Goal: Information Seeking & Learning: Learn about a topic

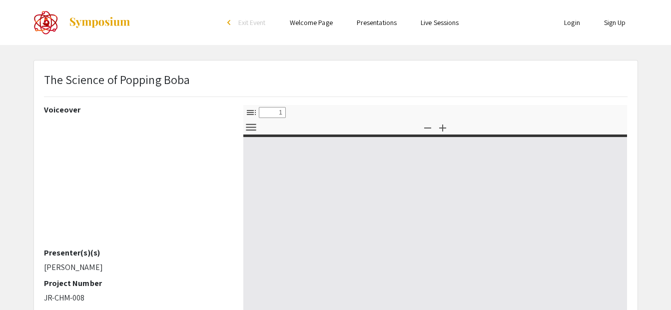
select select "custom"
type input "0"
select select "custom"
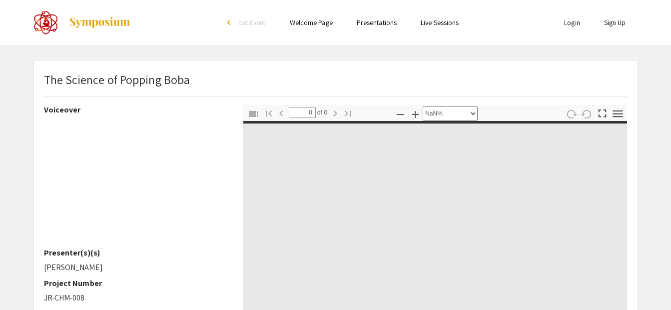
type input "1"
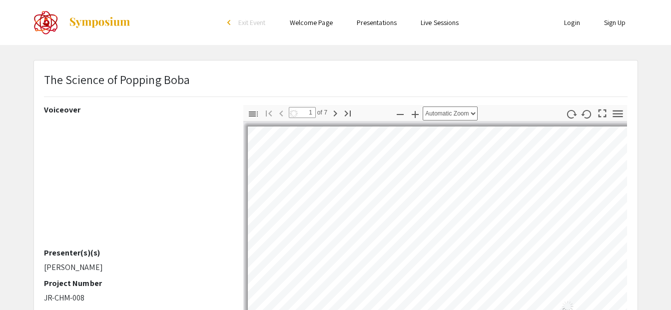
select select "auto"
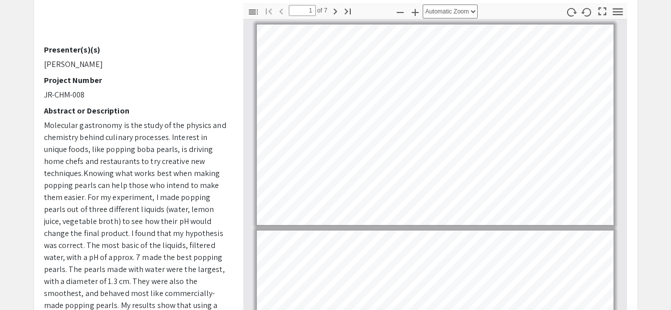
scroll to position [10, 0]
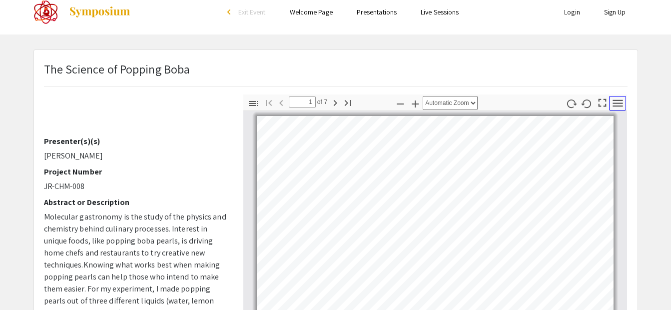
click at [617, 103] on icon "button" at bounding box center [617, 102] width 10 height 7
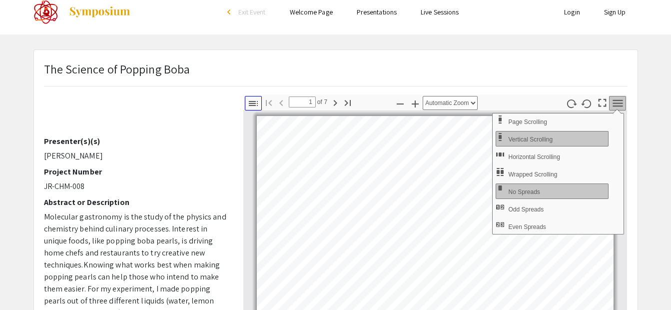
click at [250, 106] on icon "button" at bounding box center [253, 103] width 12 height 12
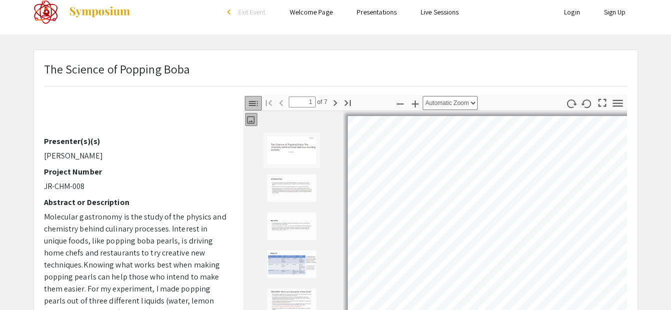
scroll to position [1, 0]
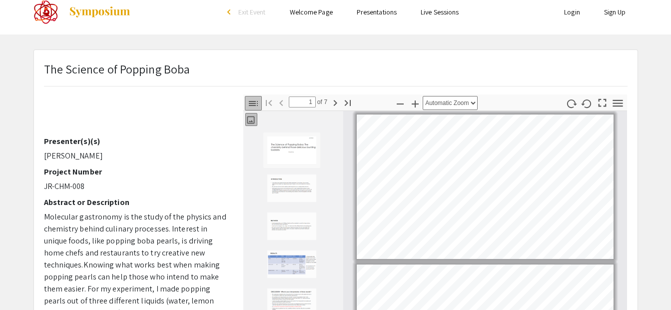
click at [250, 106] on icon "button" at bounding box center [253, 103] width 12 height 12
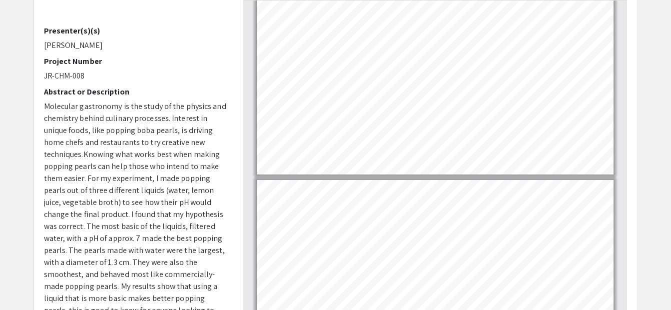
scroll to position [1111, 0]
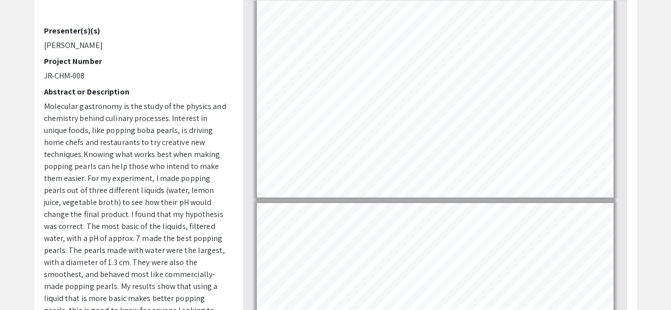
type input "4"
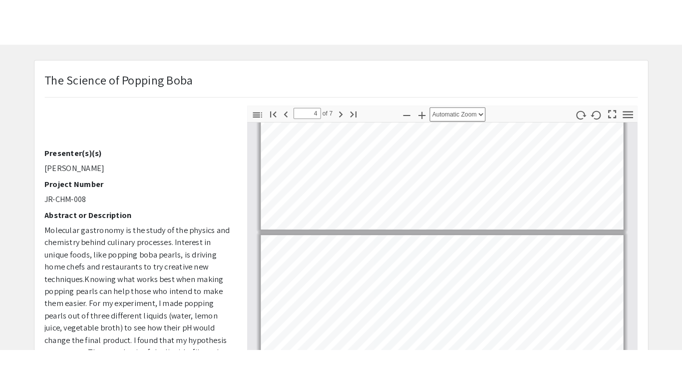
scroll to position [0, 0]
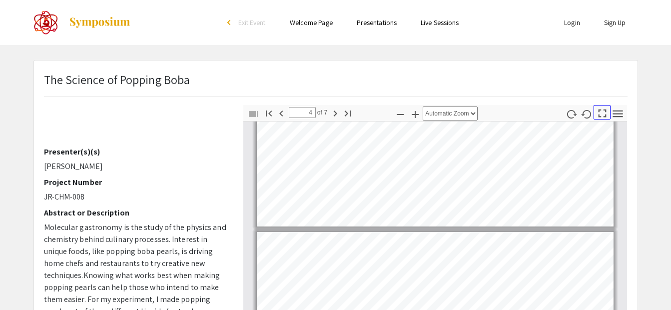
click at [602, 117] on icon "button" at bounding box center [601, 112] width 13 height 13
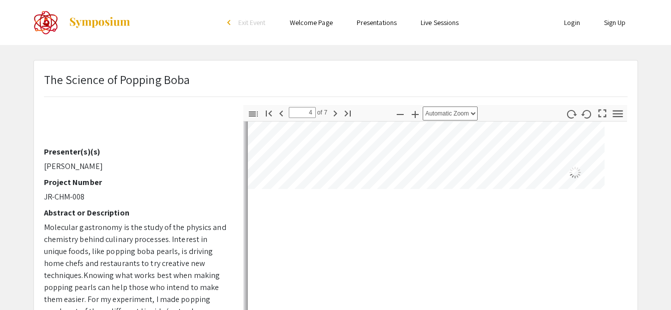
select select "page-fit"
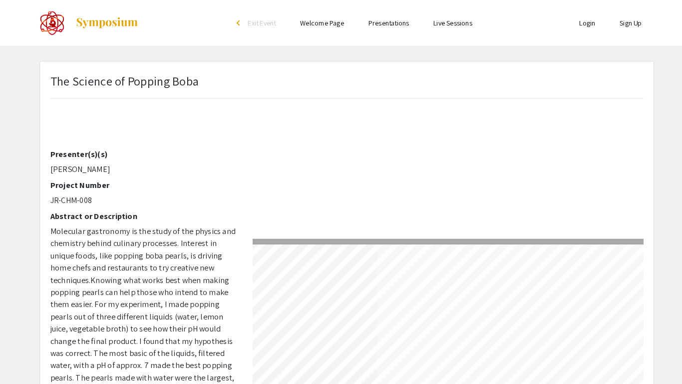
scroll to position [383, 0]
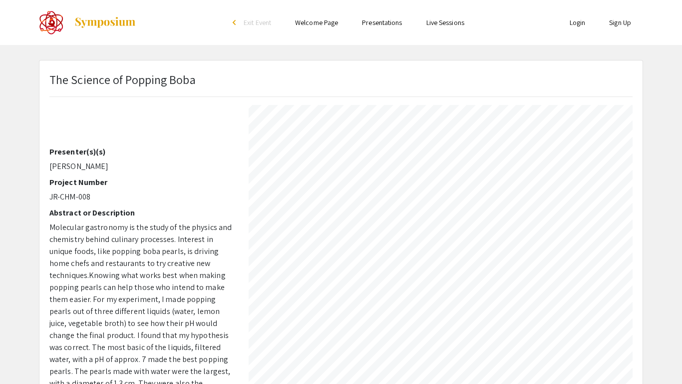
type input "7"
click at [485, 113] on section "Page 7" at bounding box center [328, 120] width 576 height 15
click at [482, 114] on section "Page 7" at bounding box center [328, 120] width 576 height 15
click at [483, 113] on section "Page 7" at bounding box center [328, 120] width 576 height 15
drag, startPoint x: 429, startPoint y: 110, endPoint x: 479, endPoint y: 117, distance: 50.4
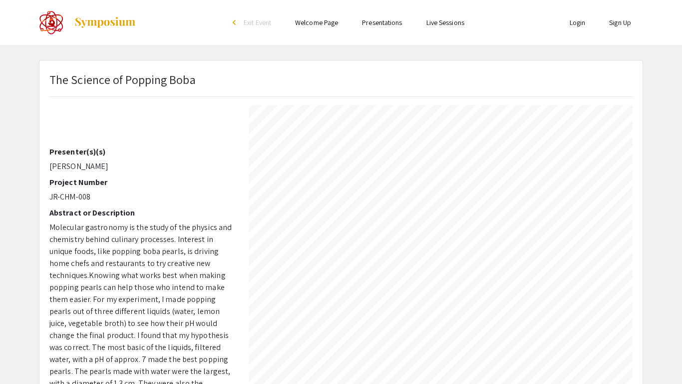
click at [479, 117] on section "Page 7" at bounding box center [328, 120] width 576 height 15
click at [464, 114] on section "Page 7" at bounding box center [328, 120] width 576 height 15
drag, startPoint x: 464, startPoint y: 114, endPoint x: 306, endPoint y: 114, distance: 157.8
click at [454, 114] on section "Page 7" at bounding box center [328, 120] width 576 height 15
select select "page-width"
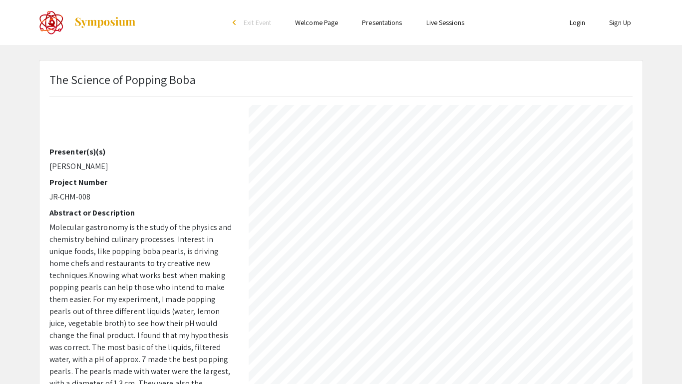
click at [245, 190] on section "Page 7" at bounding box center [245, 193] width 408 height 7
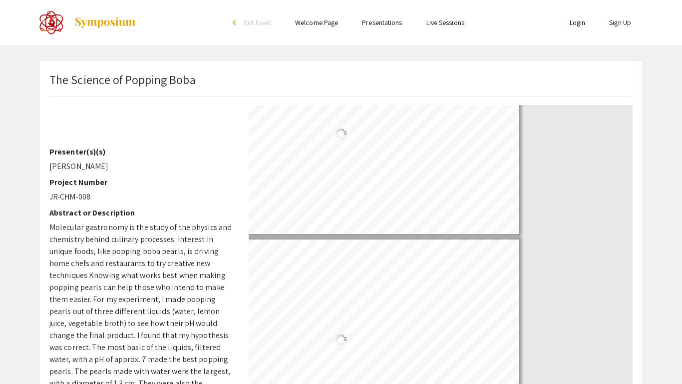
type input "7"
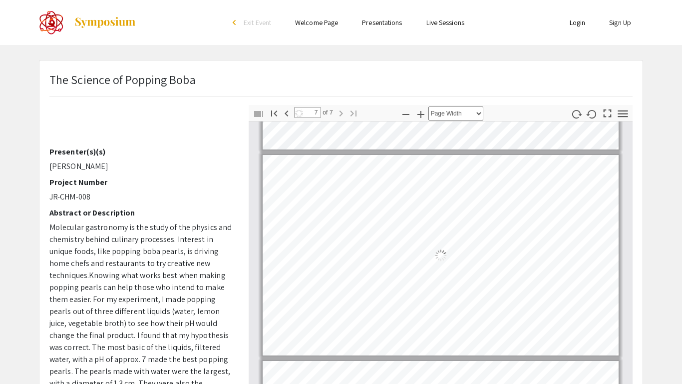
select select "auto"
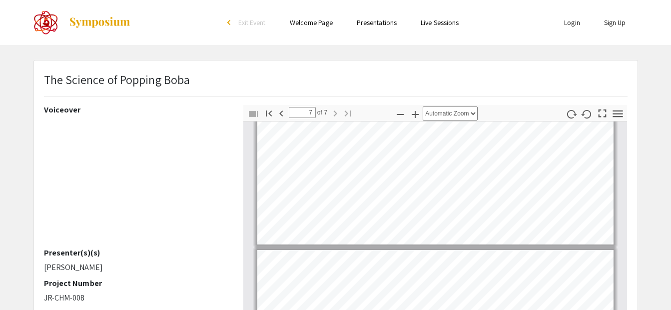
scroll to position [100, 0]
